Goal: Task Accomplishment & Management: Manage account settings

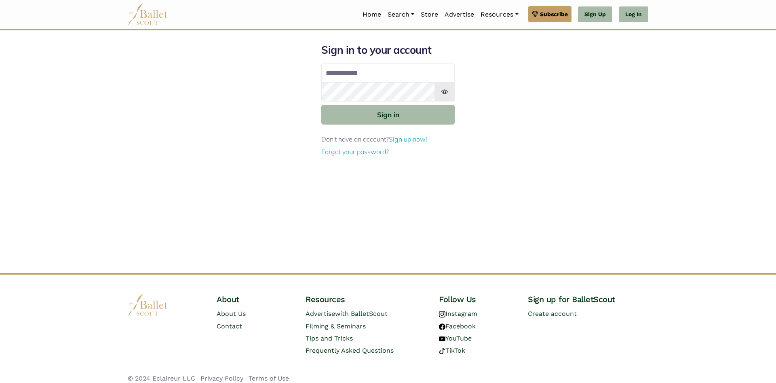
click at [368, 75] on input "Email address" at bounding box center [387, 72] width 133 height 19
type input "**********"
click at [321, 105] on button "Sign in" at bounding box center [387, 115] width 133 height 20
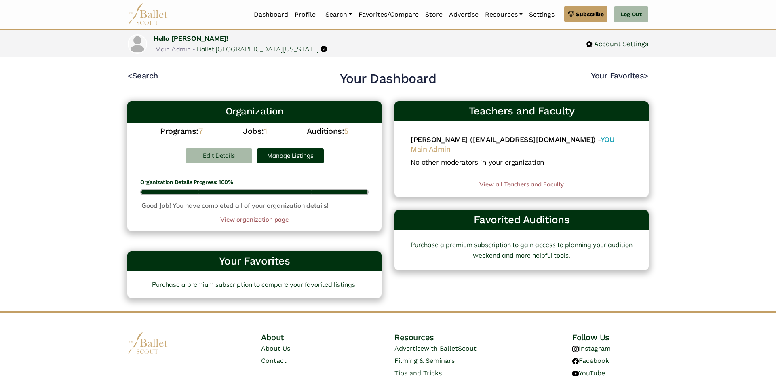
click at [217, 158] on link "Edit Details" at bounding box center [218, 155] width 67 height 15
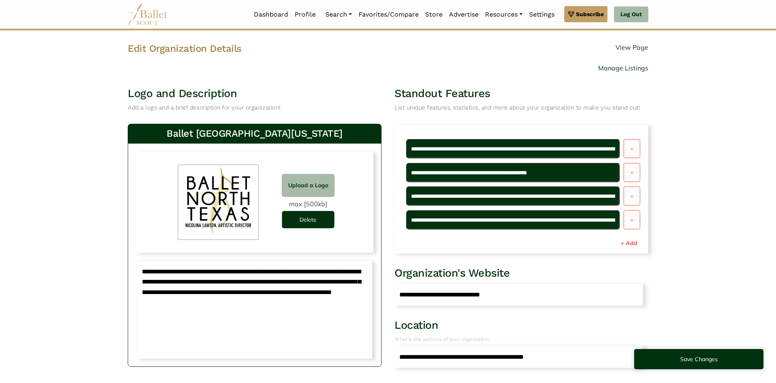
click at [317, 175] on label "Upload a Logo" at bounding box center [308, 185] width 53 height 23
click at [0, 0] on input "Upload a Logo" at bounding box center [0, 0] width 0 height 0
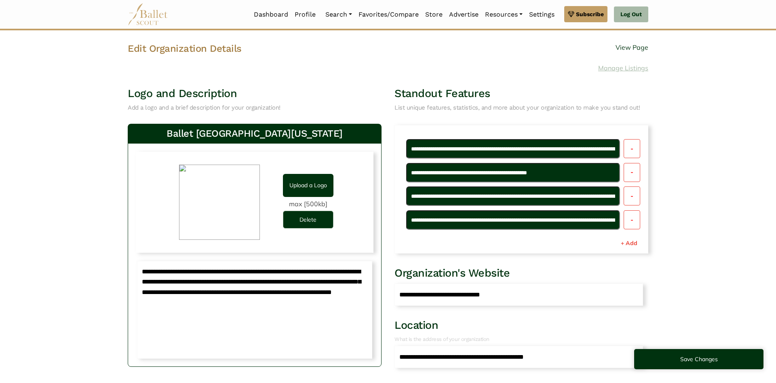
click at [629, 64] on link "Manage Listings" at bounding box center [623, 68] width 50 height 8
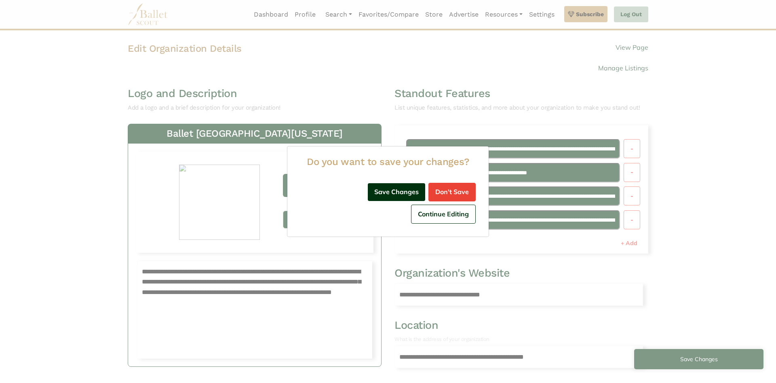
click at [368, 201] on btn "Save Changes" at bounding box center [396, 192] width 57 height 18
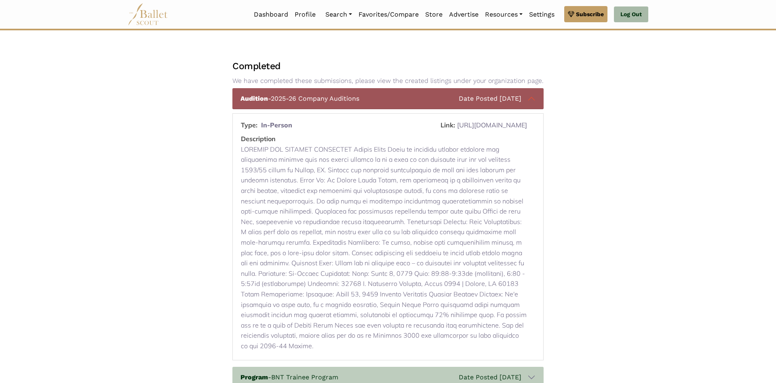
scroll to position [102, 0]
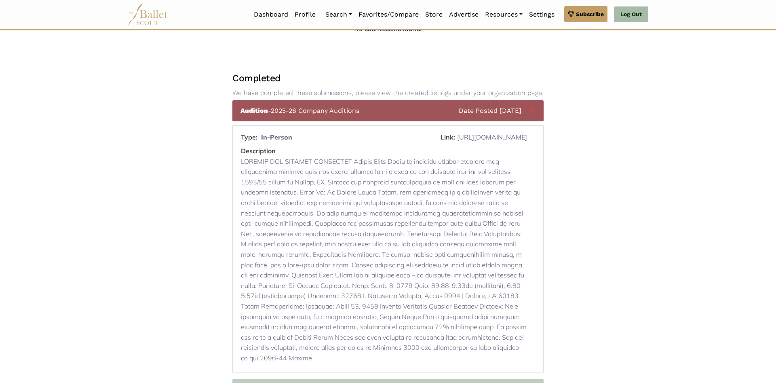
click at [523, 115] on button "Audition - 2025-26 Company Auditions Date Posted 01/09/2025" at bounding box center [387, 110] width 311 height 21
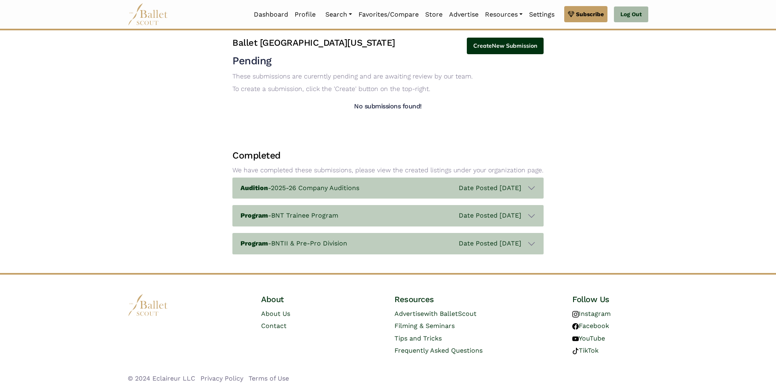
scroll to position [24, 0]
